Goal: Download file/media

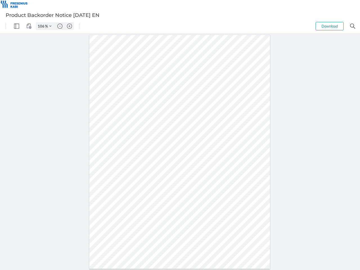
click at [17, 26] on img "Panel" at bounding box center [16, 26] width 5 height 5
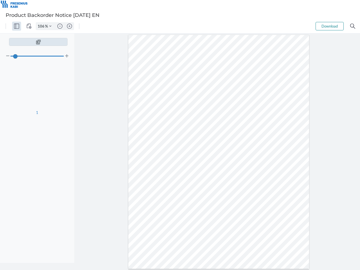
click at [29, 26] on img "View Controls" at bounding box center [28, 26] width 5 height 5
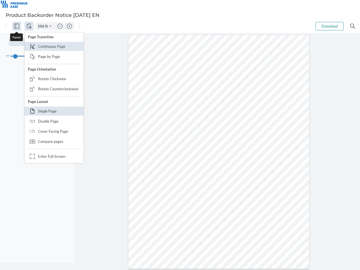
click at [42, 26] on input "106" at bounding box center [40, 26] width 9 height 5
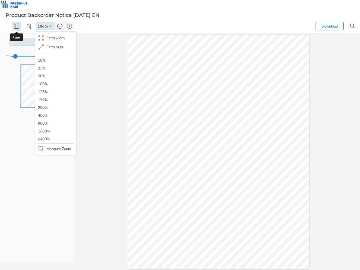
click at [50, 26] on img "Zoom Controls" at bounding box center [50, 26] width 2 height 2
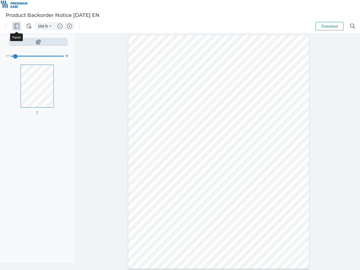
click at [60, 26] on img "Zoom out" at bounding box center [59, 26] width 5 height 5
click at [69, 26] on img "Zoom in" at bounding box center [69, 26] width 5 height 5
type input "106"
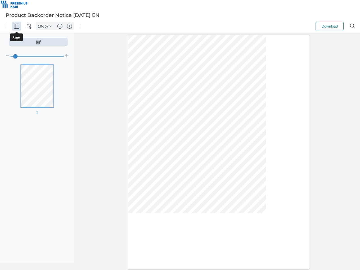
click at [329, 26] on button "Download" at bounding box center [329, 26] width 28 height 8
click at [352, 26] on img "Search" at bounding box center [352, 26] width 5 height 5
